Goal: Task Accomplishment & Management: Complete application form

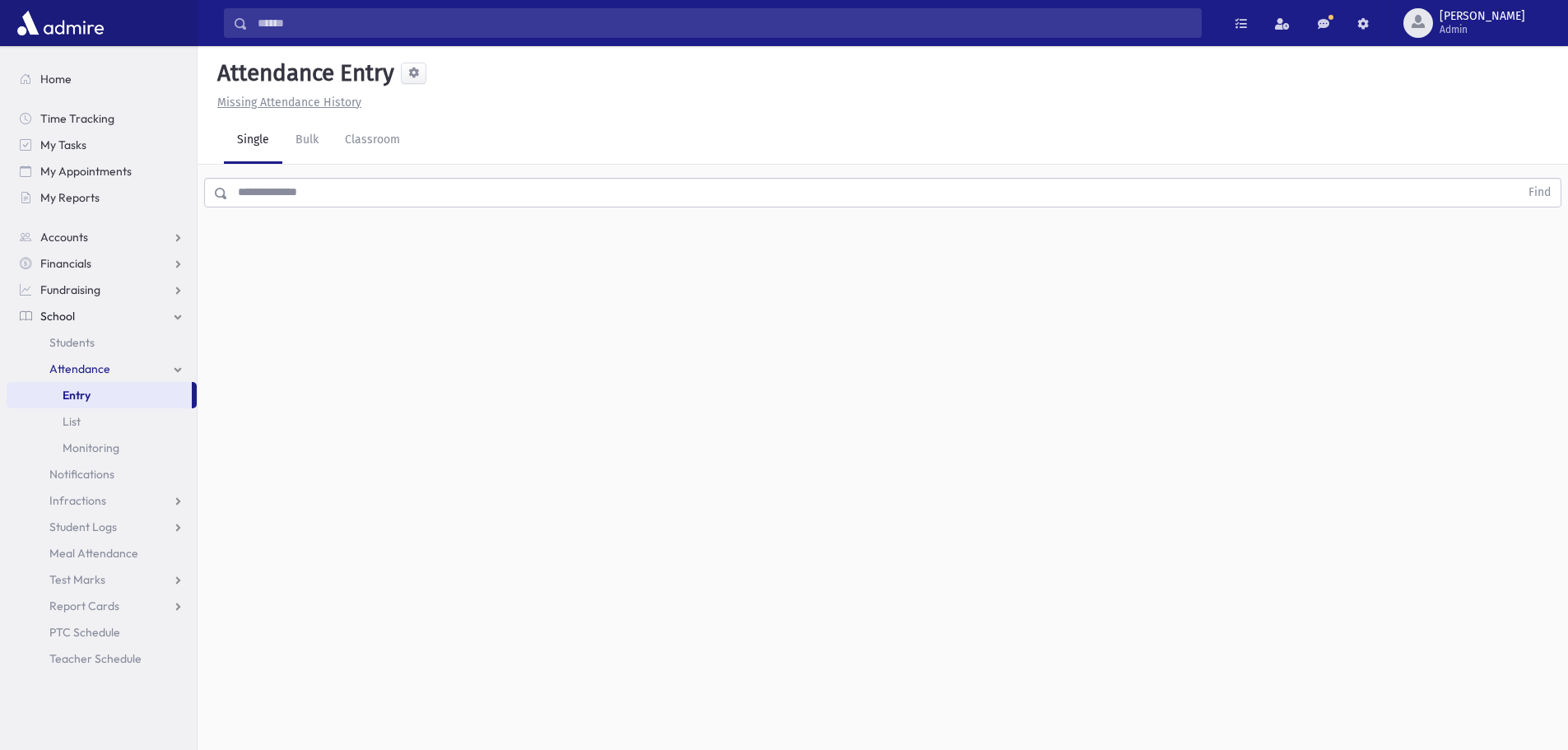
click at [318, 194] on input "text" at bounding box center [873, 193] width 1291 height 30
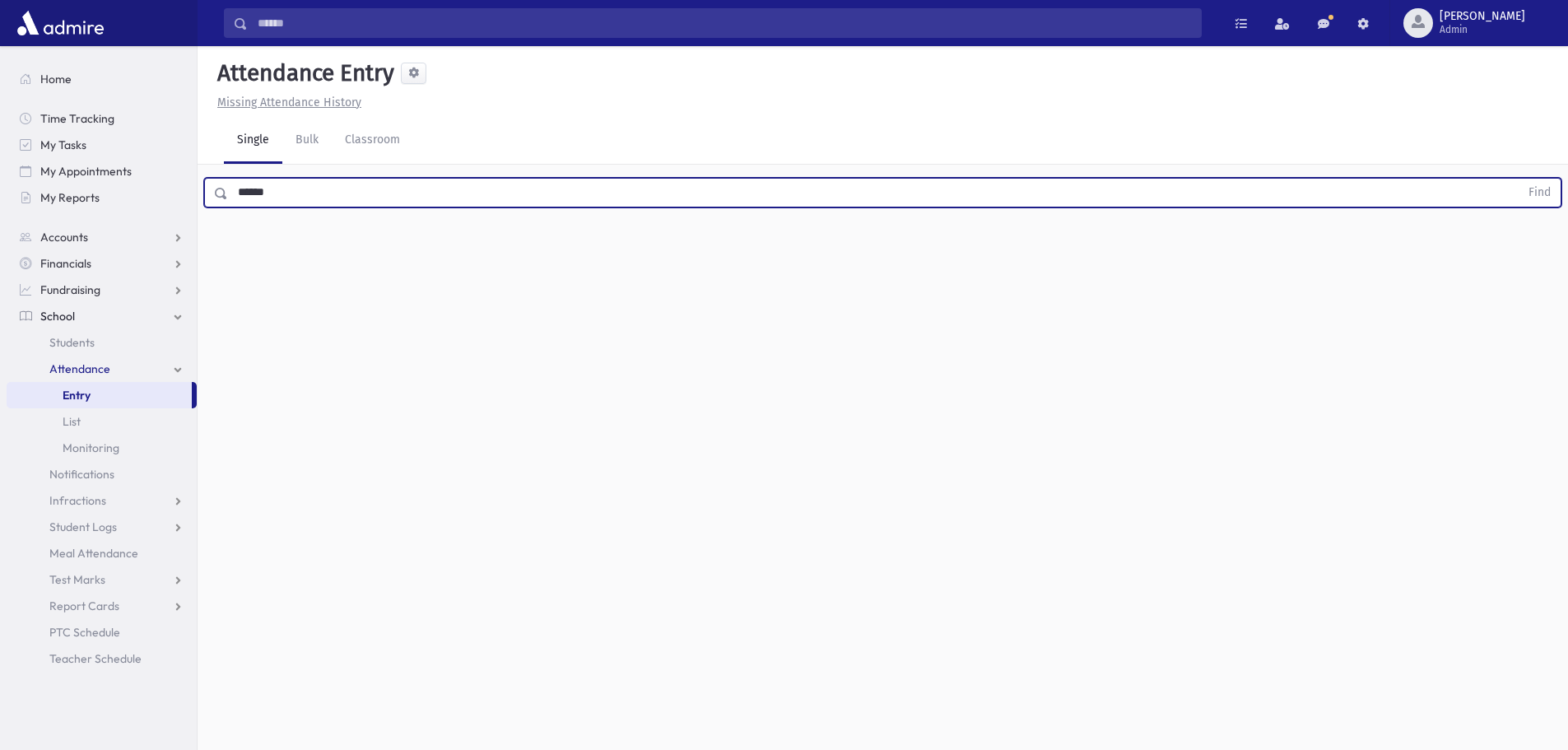
type input "******"
click at [1518, 178] on button "Find" at bounding box center [1539, 192] width 42 height 28
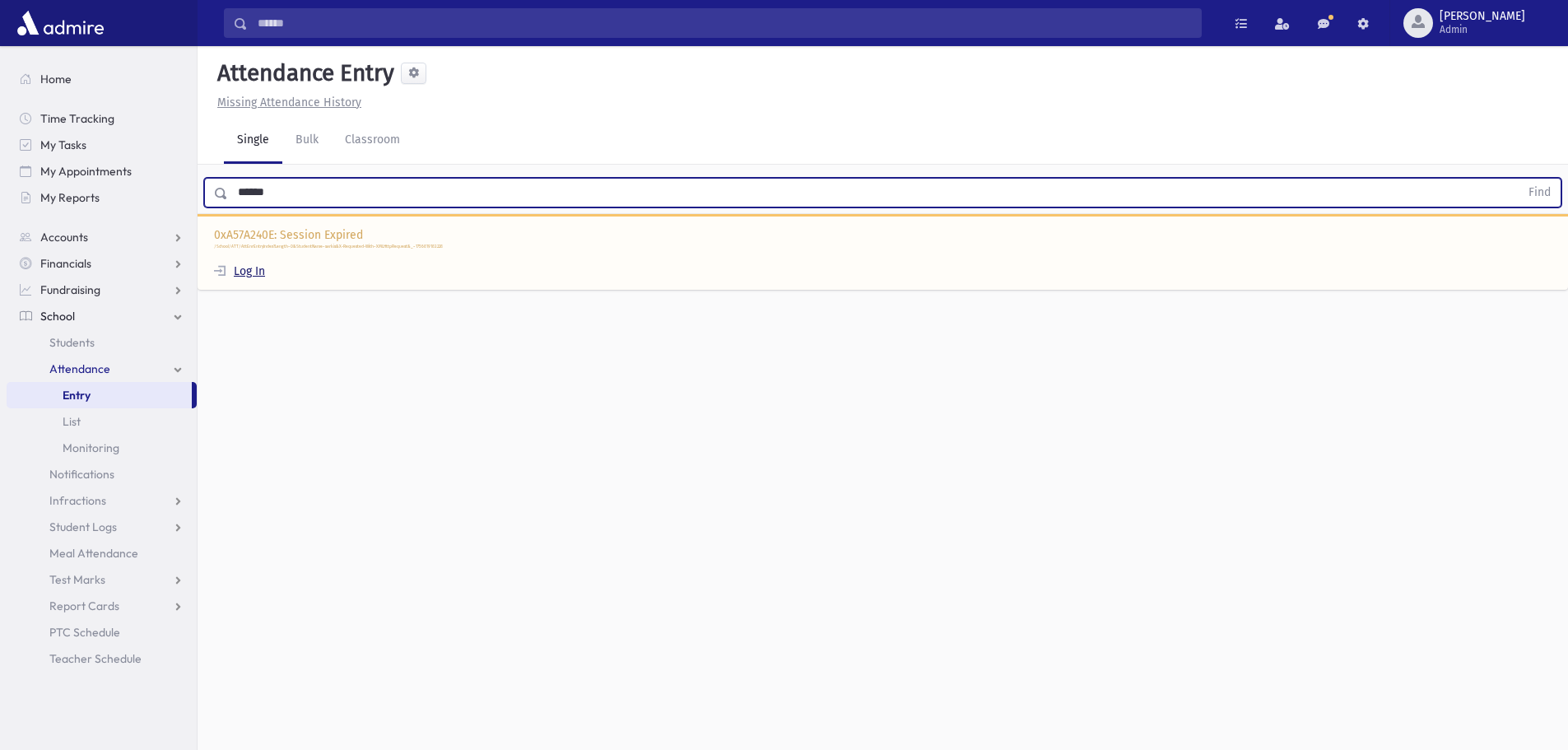
click at [252, 271] on link "Log In" at bounding box center [239, 271] width 51 height 14
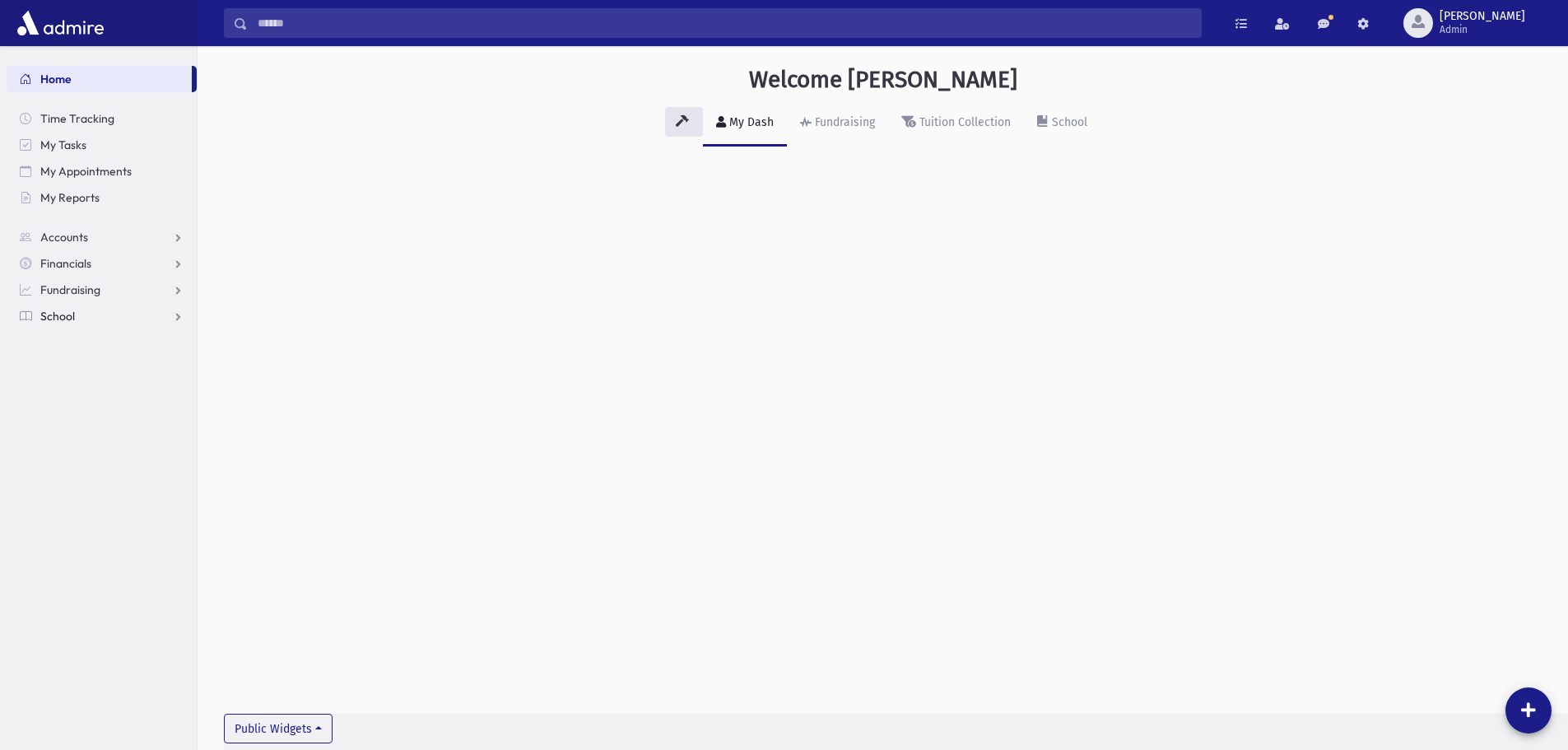
click at [85, 315] on link "School" at bounding box center [101, 316] width 190 height 26
click at [90, 371] on span "Attendance" at bounding box center [79, 369] width 61 height 15
click at [89, 392] on span "Entry" at bounding box center [76, 395] width 28 height 15
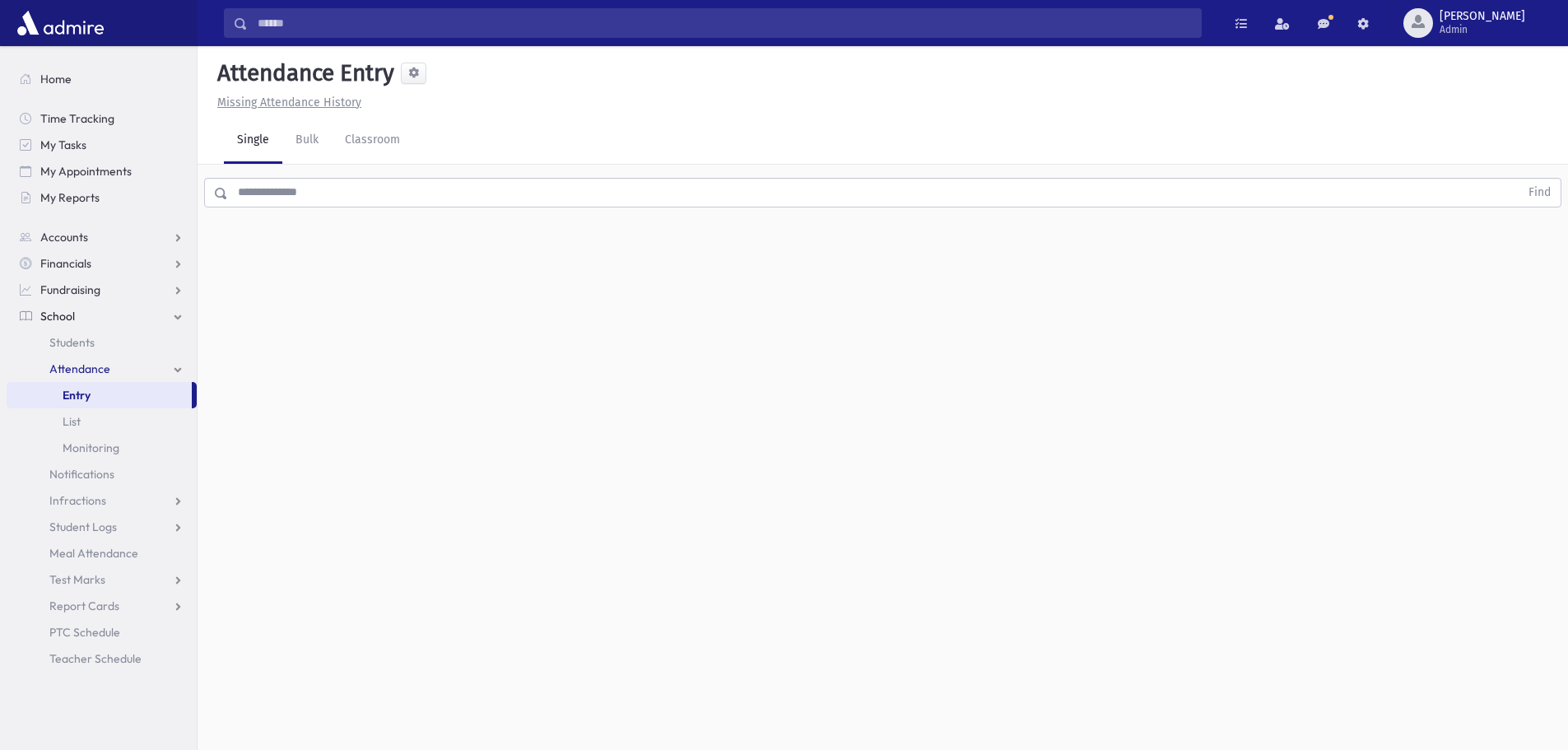
click at [334, 193] on input "text" at bounding box center [873, 193] width 1291 height 30
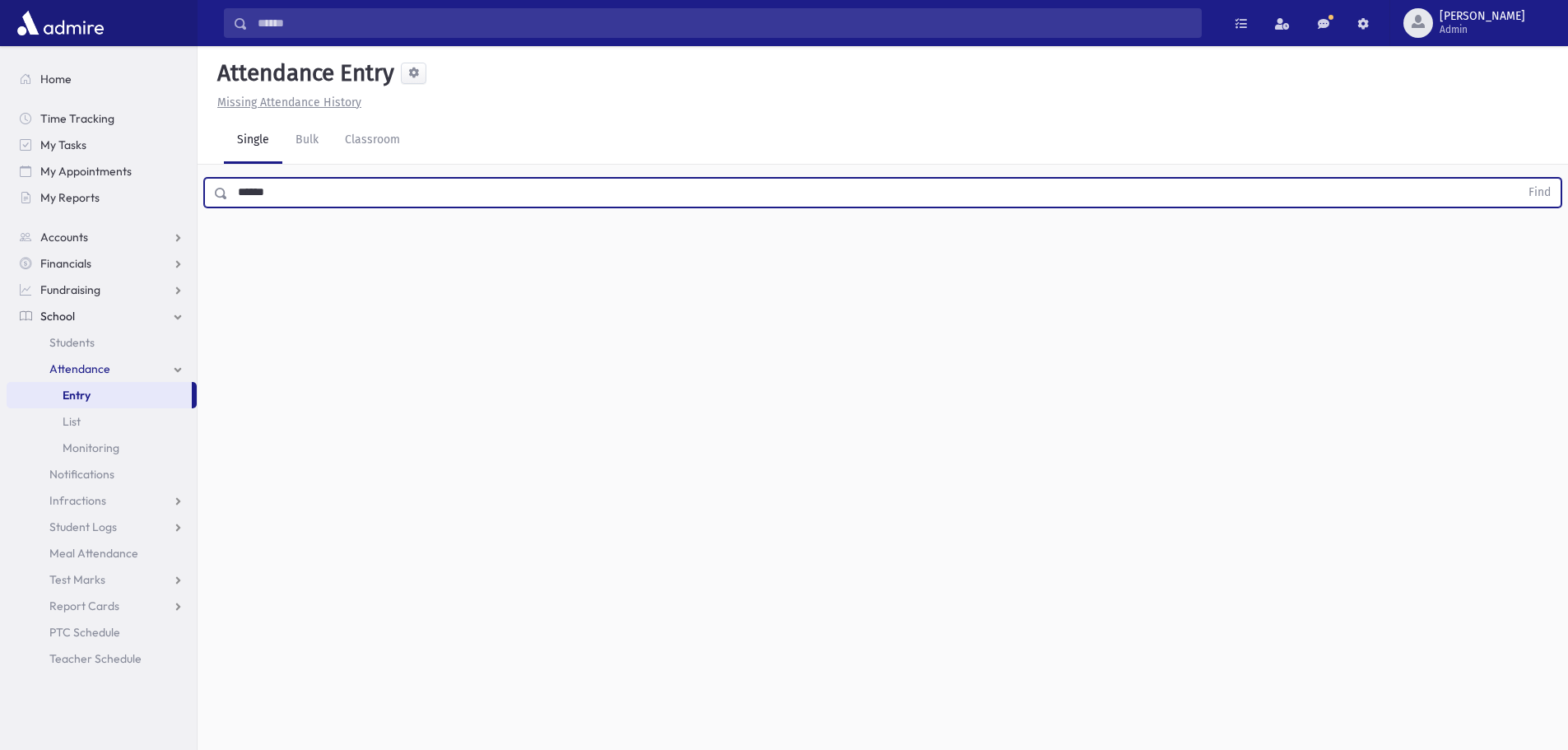
type input "******"
click at [1518, 178] on button "Find" at bounding box center [1539, 192] width 42 height 28
click at [794, 247] on label "Late L" at bounding box center [807, 246] width 45 height 30
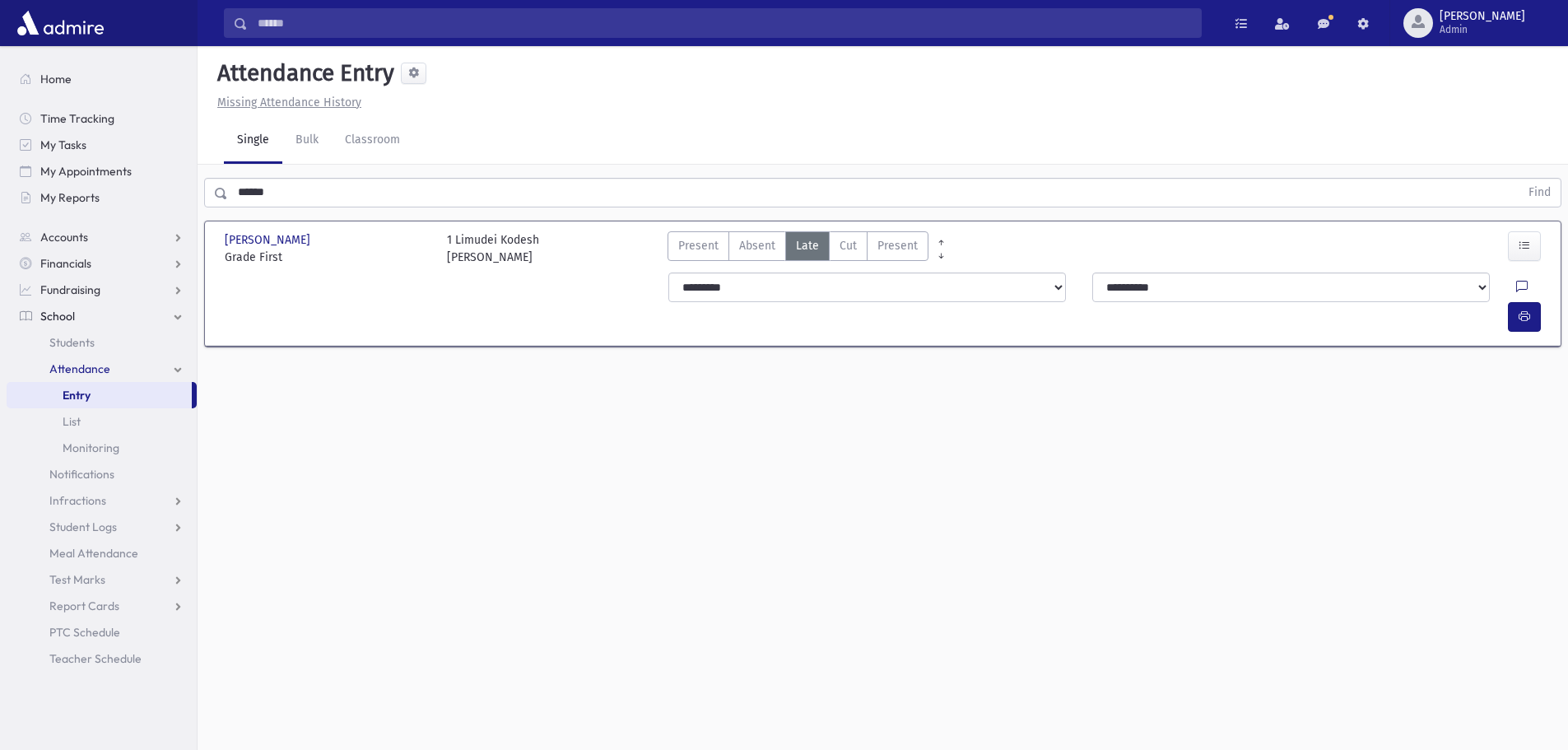
click at [1516, 287] on icon at bounding box center [1522, 287] width 12 height 14
click at [1506, 372] on textarea "Note" at bounding box center [1450, 372] width 193 height 63
type textarea "**********"
click at [1521, 444] on button "Save" at bounding box center [1523, 431] width 47 height 30
click at [1522, 302] on button "button" at bounding box center [1524, 317] width 33 height 30
